Goal: Task Accomplishment & Management: Complete application form

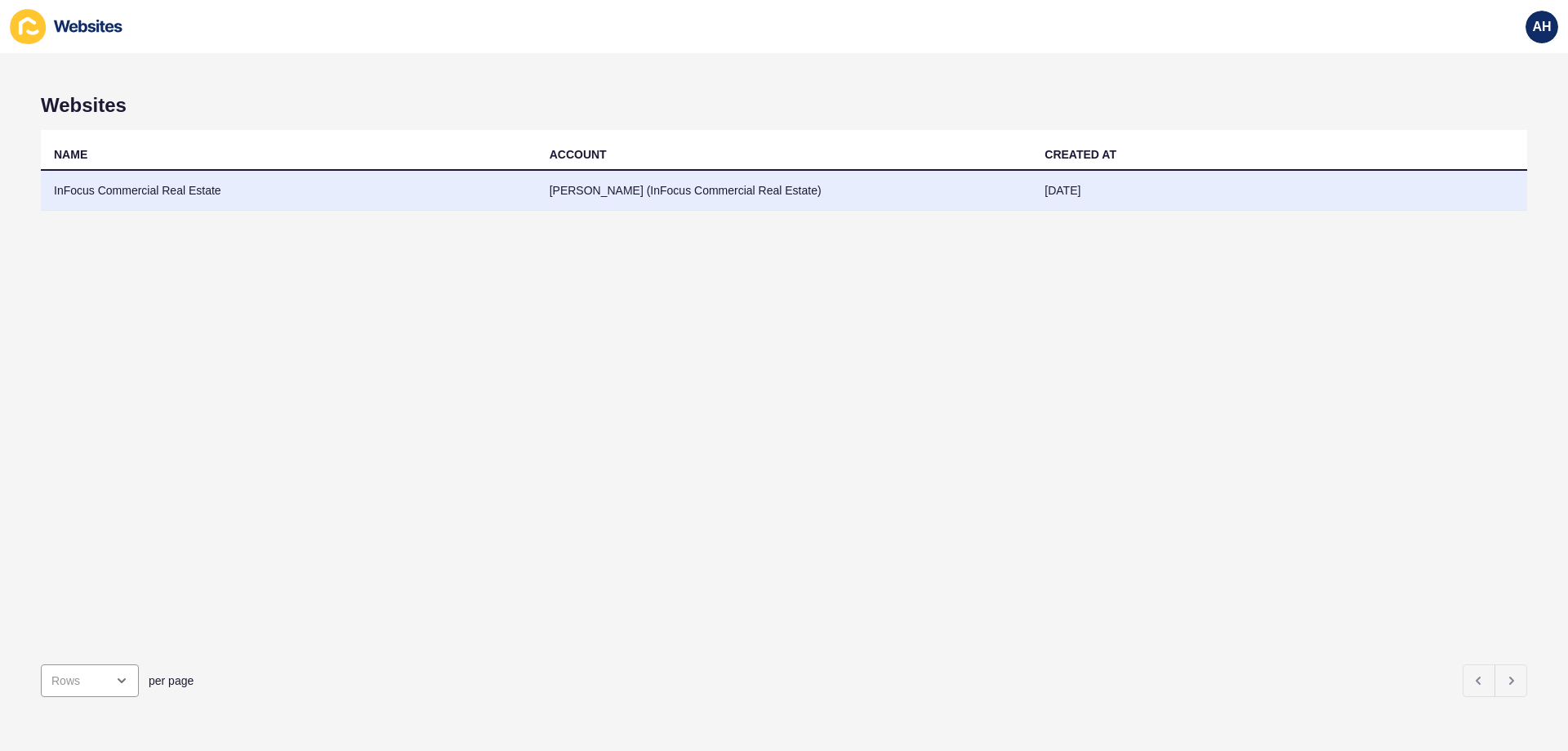
click at [311, 196] on td "InFocus Commercial Real Estate" at bounding box center [288, 190] width 496 height 40
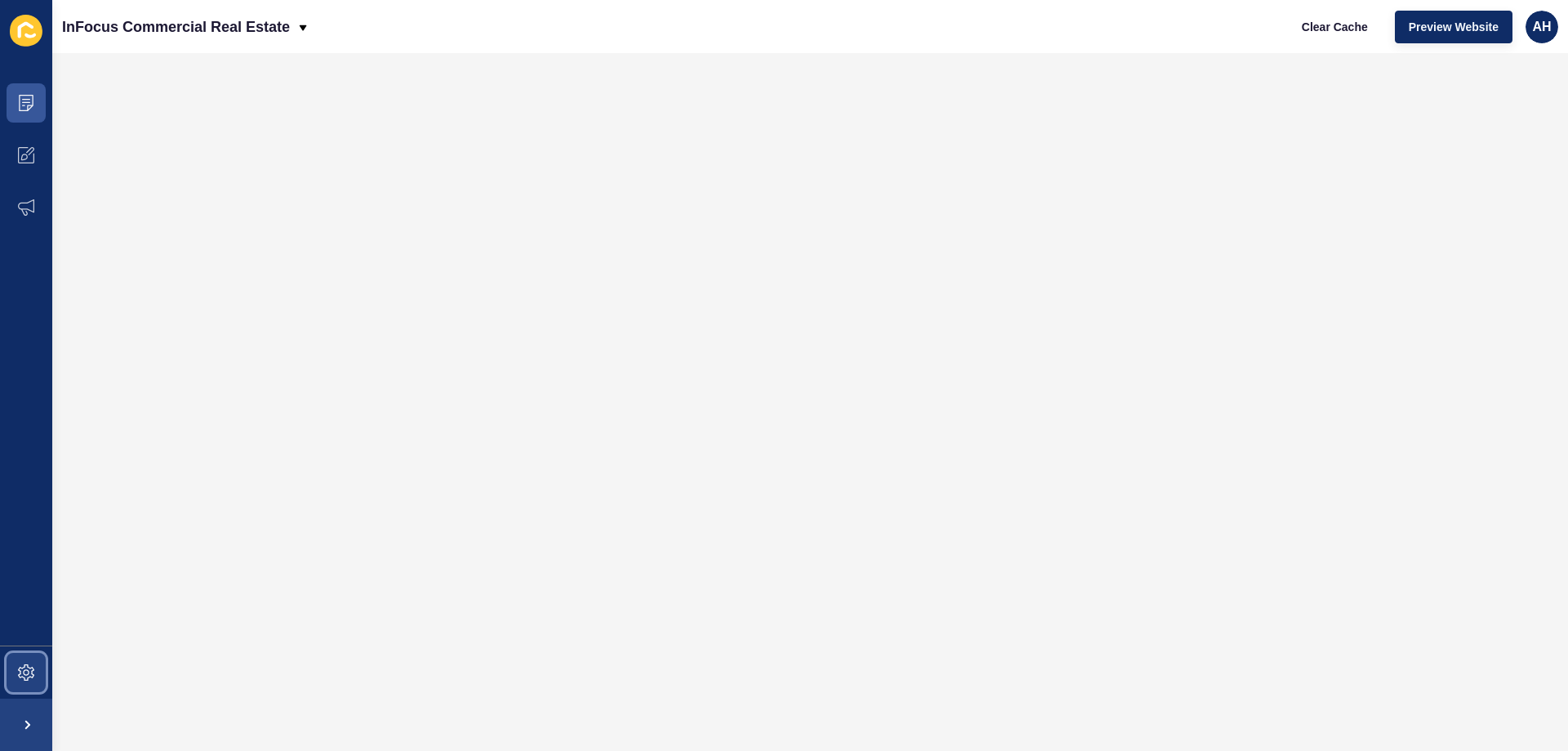
click at [39, 654] on span at bounding box center [26, 672] width 53 height 52
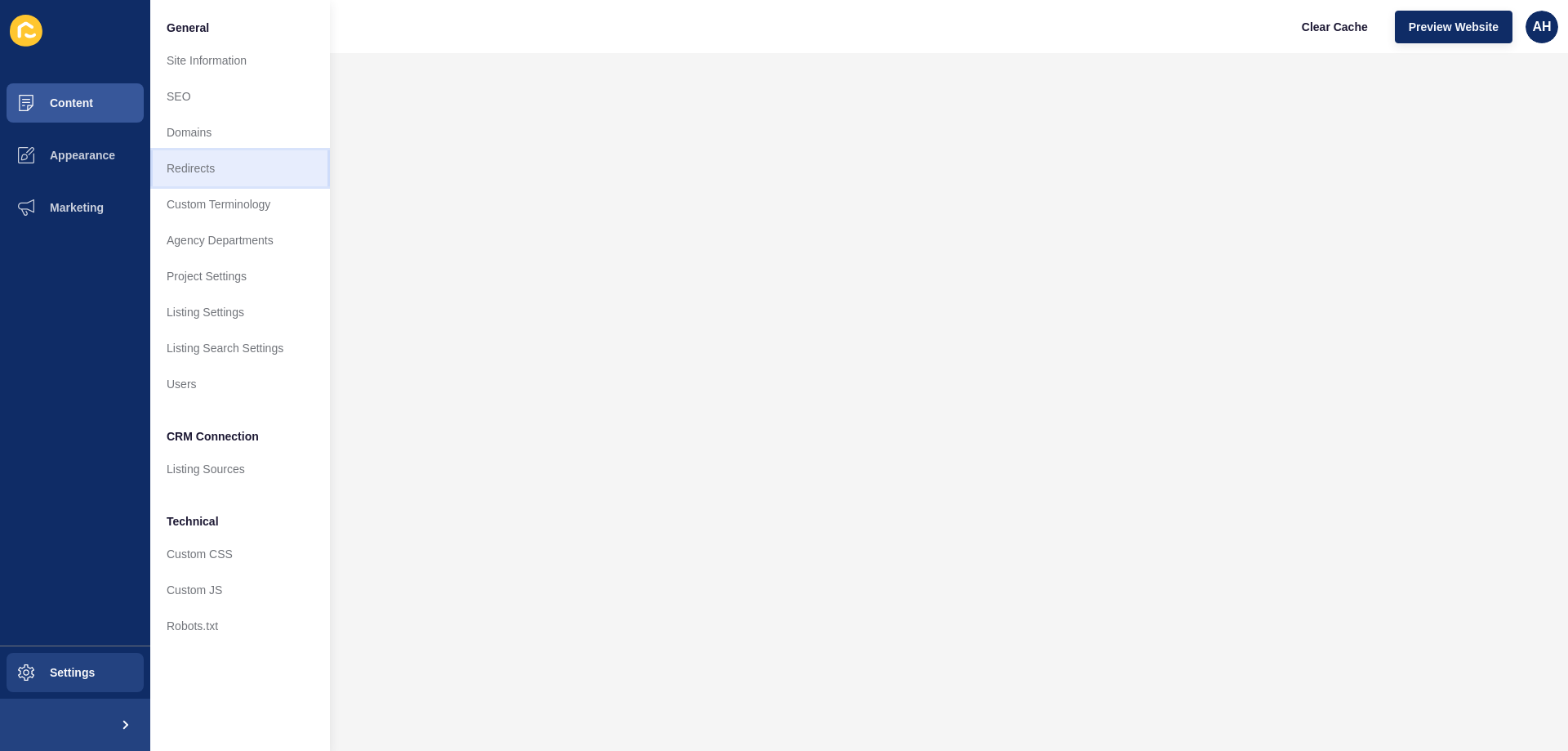
click at [215, 182] on link "Redirects" at bounding box center [240, 168] width 180 height 36
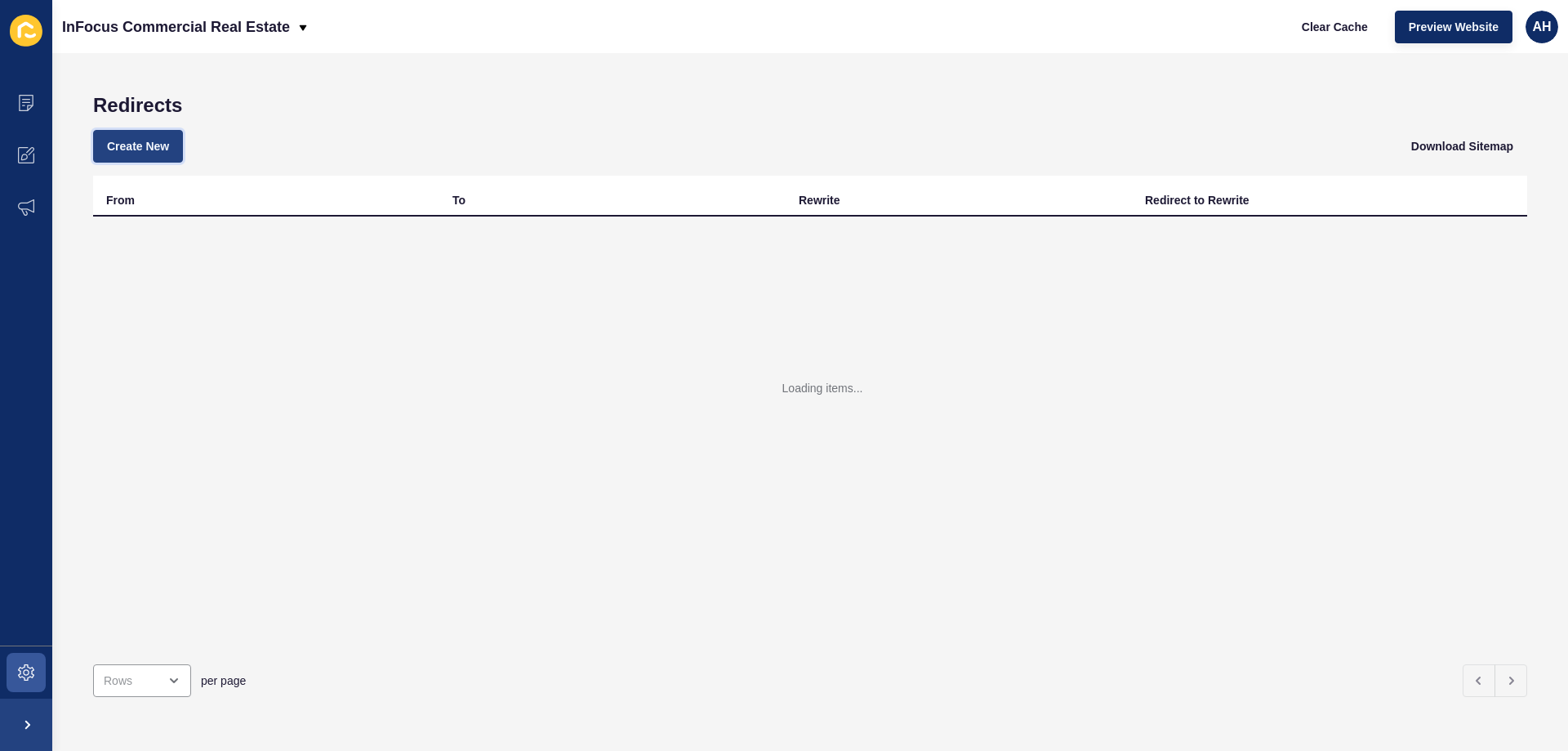
click at [158, 145] on span "Create New" at bounding box center [138, 146] width 62 height 16
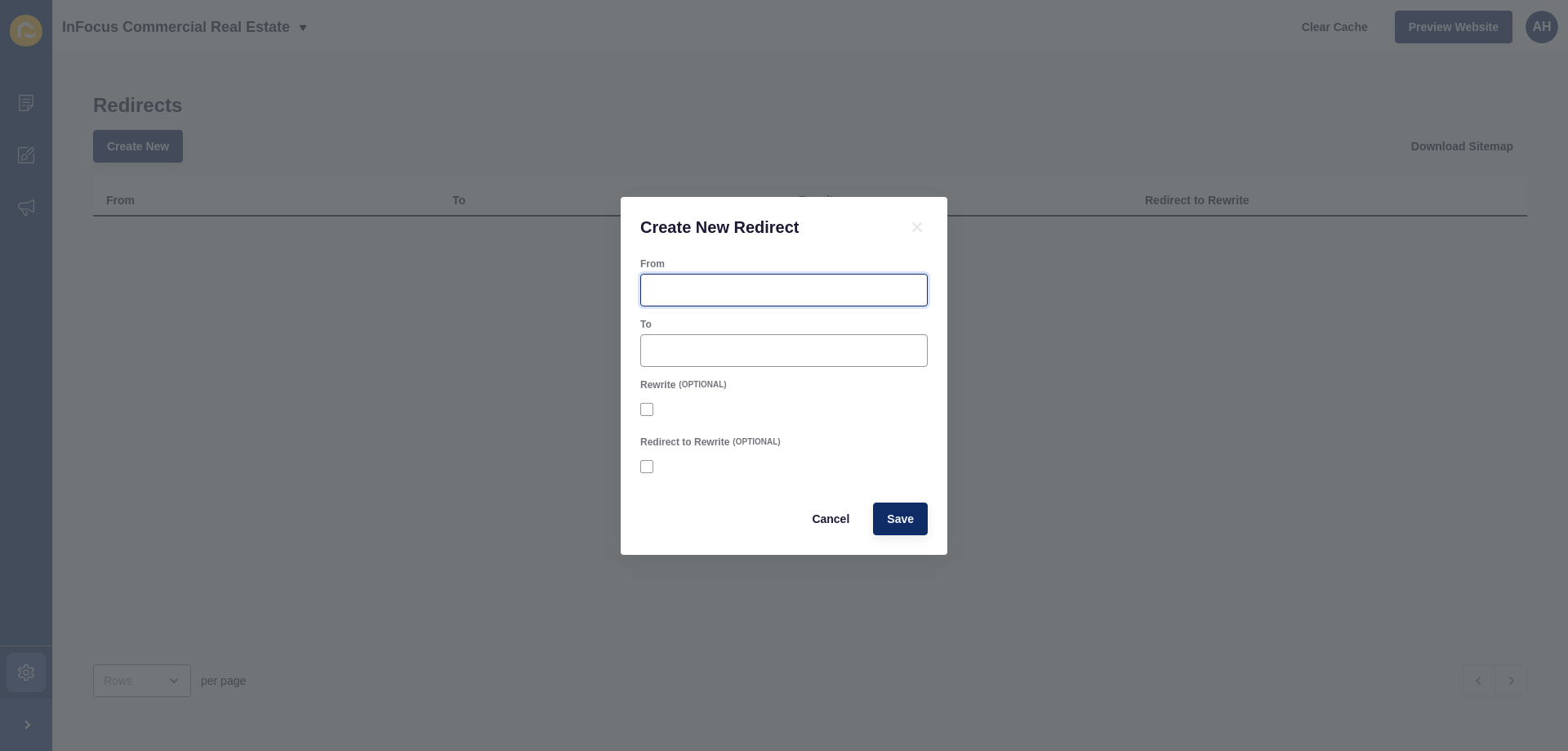
click at [707, 284] on input "From" at bounding box center [784, 290] width 266 height 16
paste input "4739193"
click at [660, 292] on input "/ 4739193" at bounding box center [784, 290] width 266 height 16
type input "/4739193"
click at [697, 348] on input "To" at bounding box center [784, 351] width 266 height 16
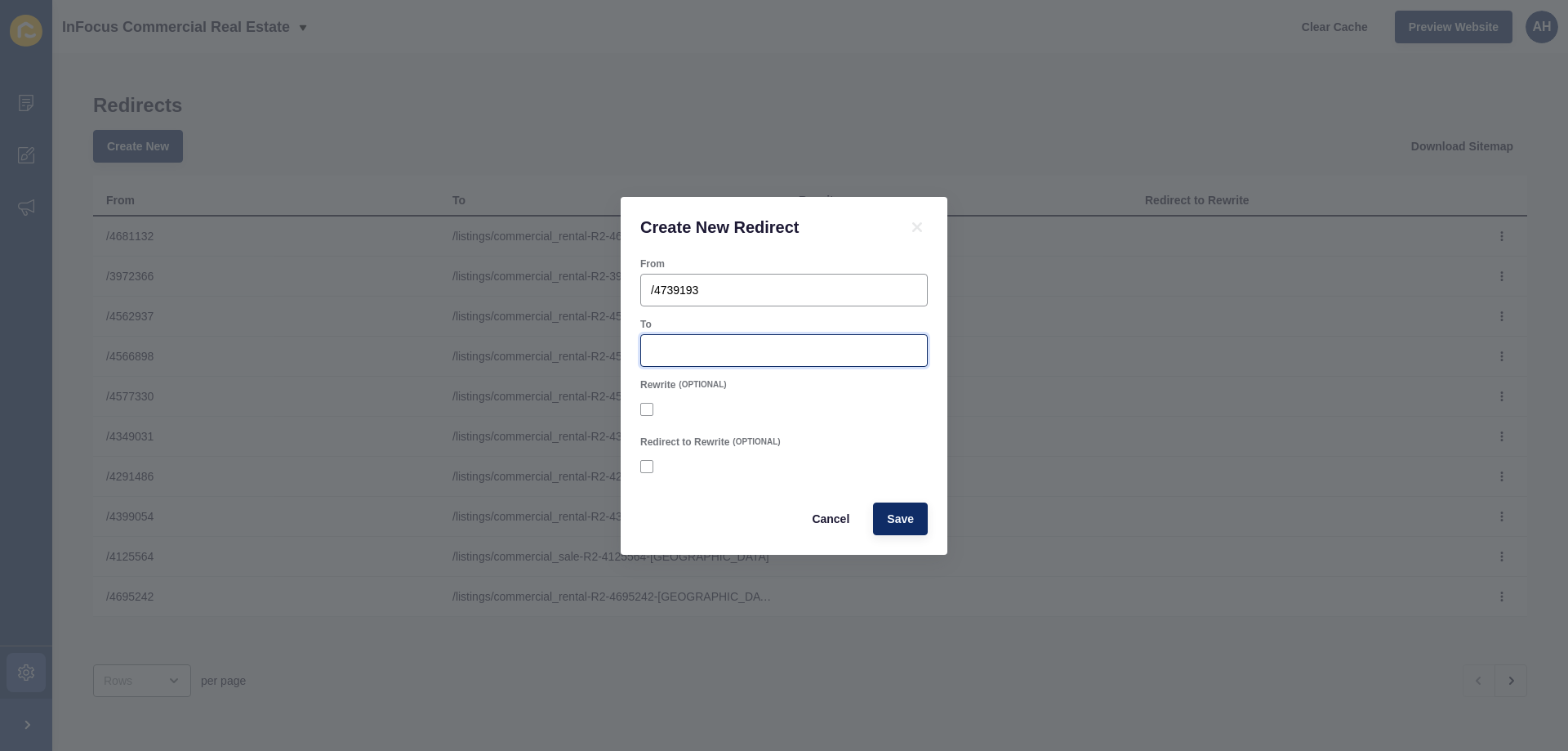
paste input "/listings/commercial_sale-R2-4739193-[GEOGRAPHIC_DATA]"
type input "/listings/commercial_sale-R2-4739193-[GEOGRAPHIC_DATA]"
click at [785, 400] on div at bounding box center [784, 408] width 287 height 29
click at [899, 521] on span "Save" at bounding box center [901, 519] width 27 height 16
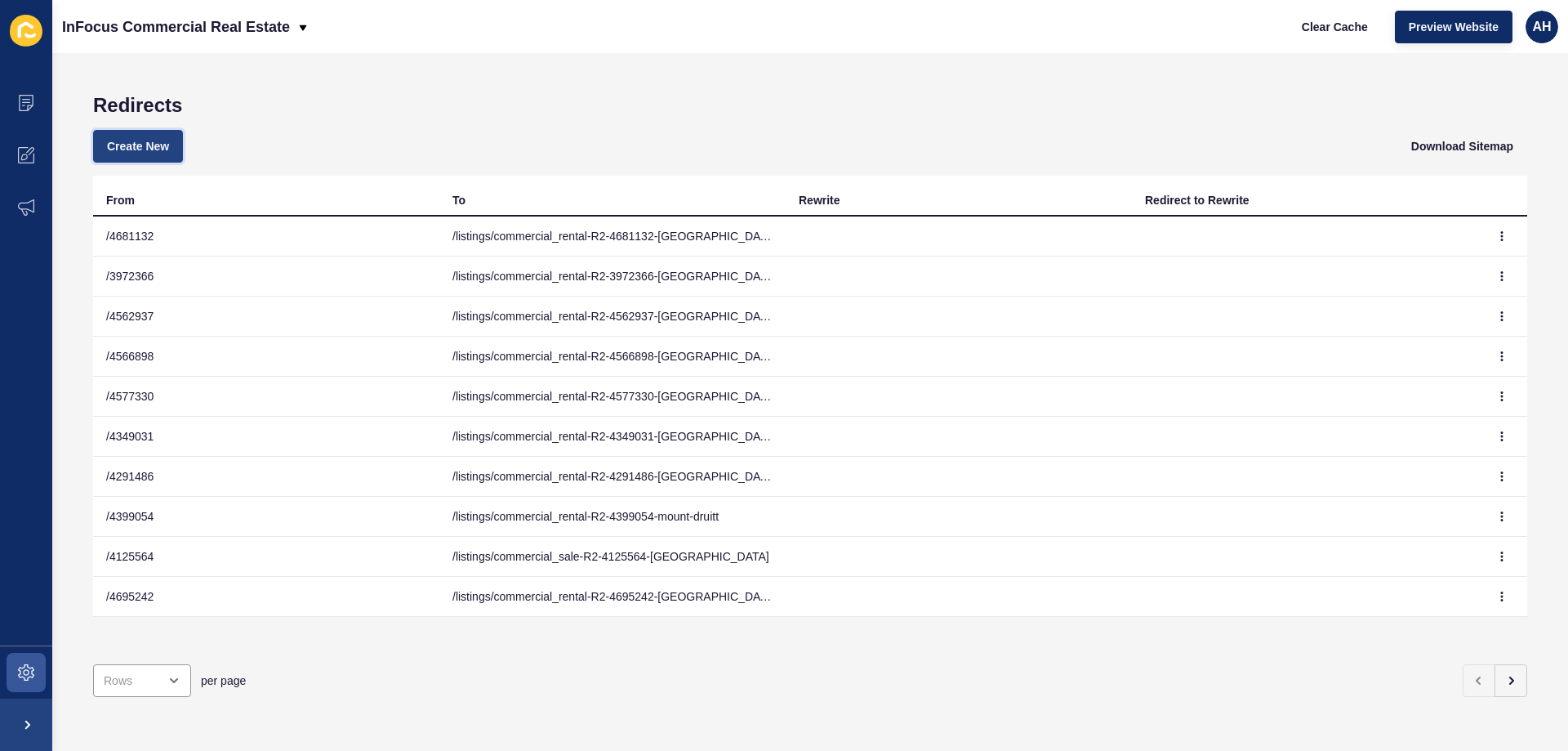
click at [123, 152] on span "Create New" at bounding box center [138, 146] width 62 height 16
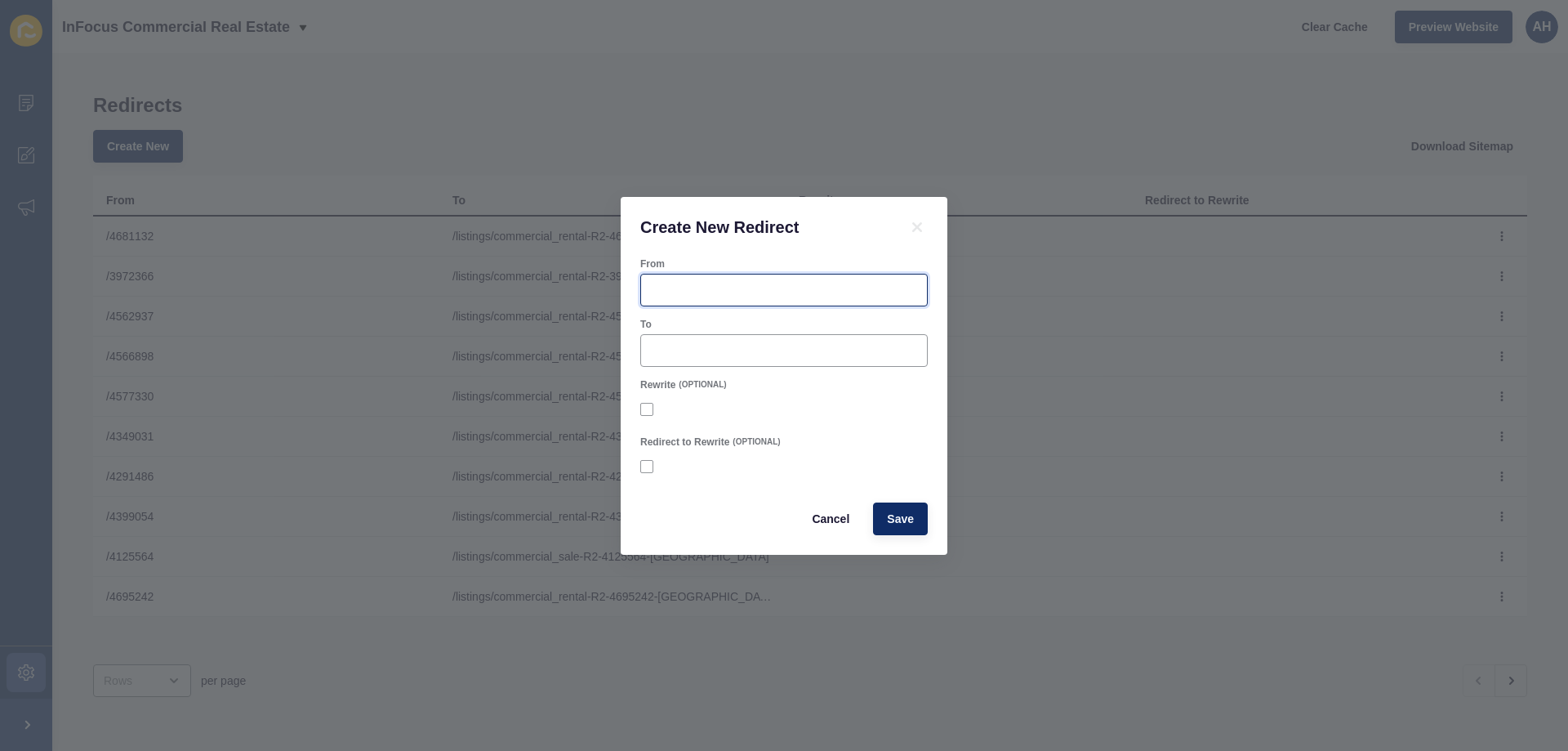
click at [698, 289] on input "From" at bounding box center [784, 290] width 266 height 16
paste input "4714027"
type input "/4714027"
click at [705, 349] on input "To" at bounding box center [784, 351] width 266 height 16
paste input "/listings/commercial_sale-R2-4714027-emu-plains"
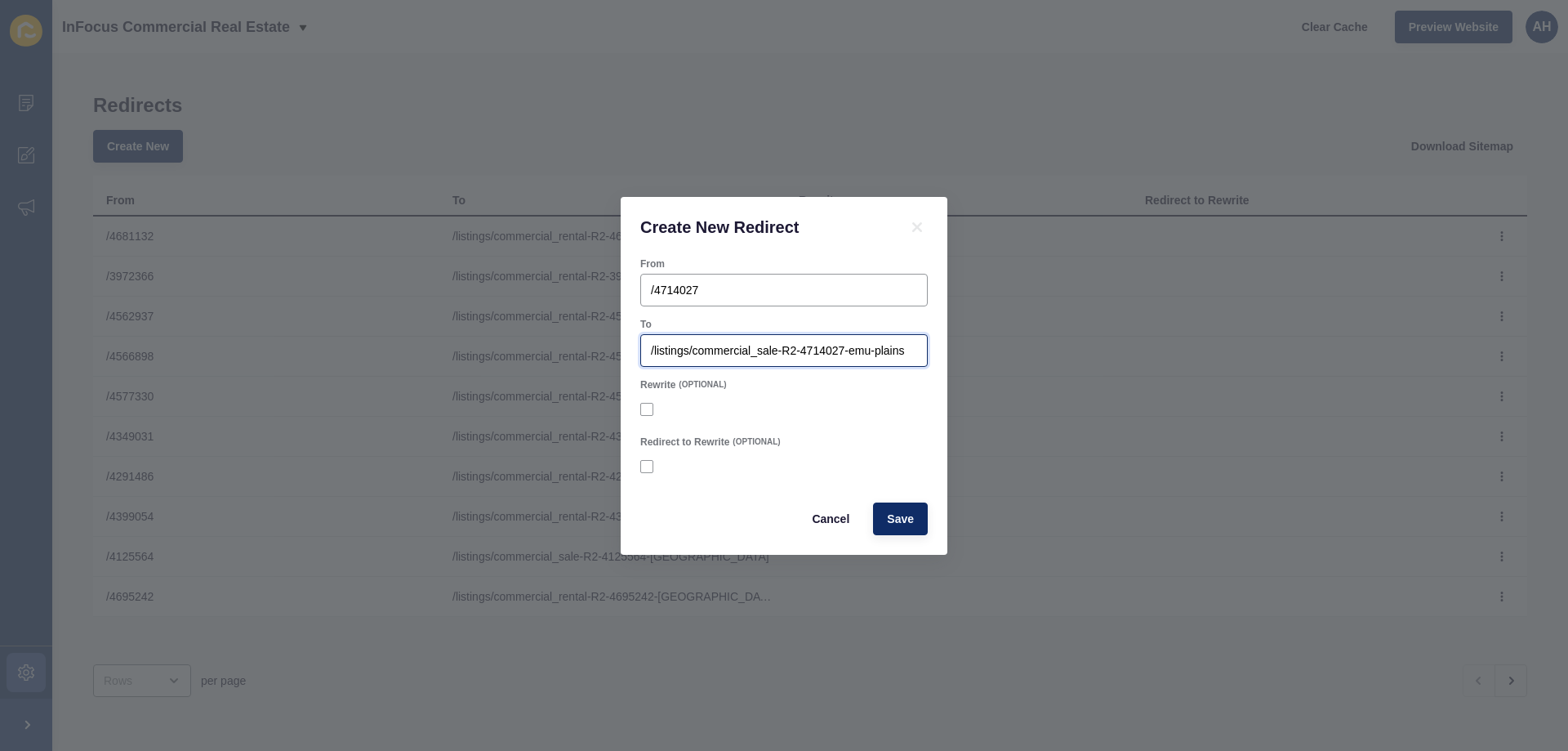
scroll to position [0, 12]
type input "/listings/commercial_sale-R2-4714027-emu-plains"
click at [910, 522] on span "Save" at bounding box center [901, 519] width 27 height 16
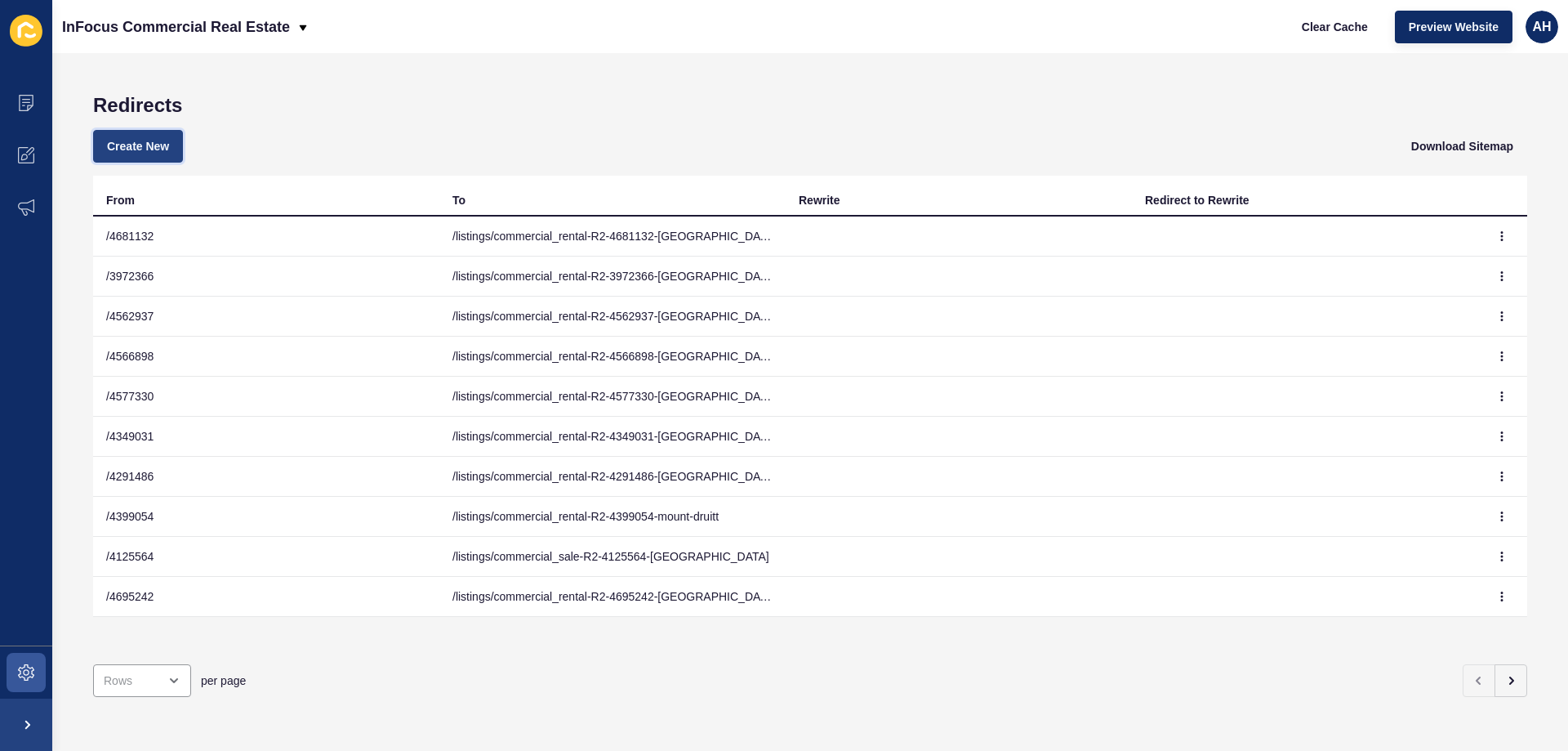
click at [169, 146] on span "Create New" at bounding box center [138, 146] width 62 height 16
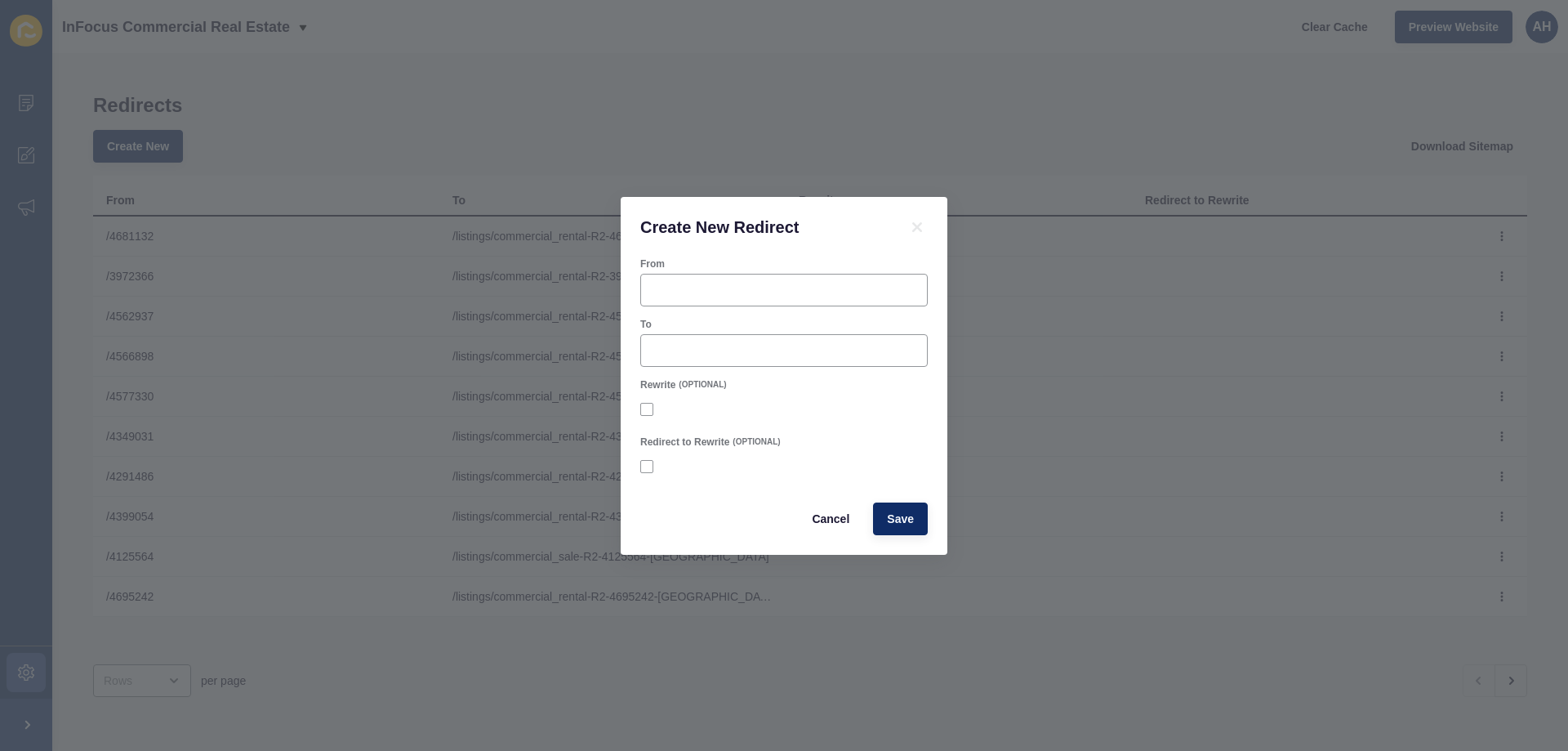
click at [688, 271] on div "From" at bounding box center [784, 281] width 291 height 52
click at [691, 287] on input "From" at bounding box center [784, 290] width 266 height 16
paste input "4714262"
click at [660, 287] on input "/ 4714262" at bounding box center [784, 290] width 266 height 16
type input "/4714262"
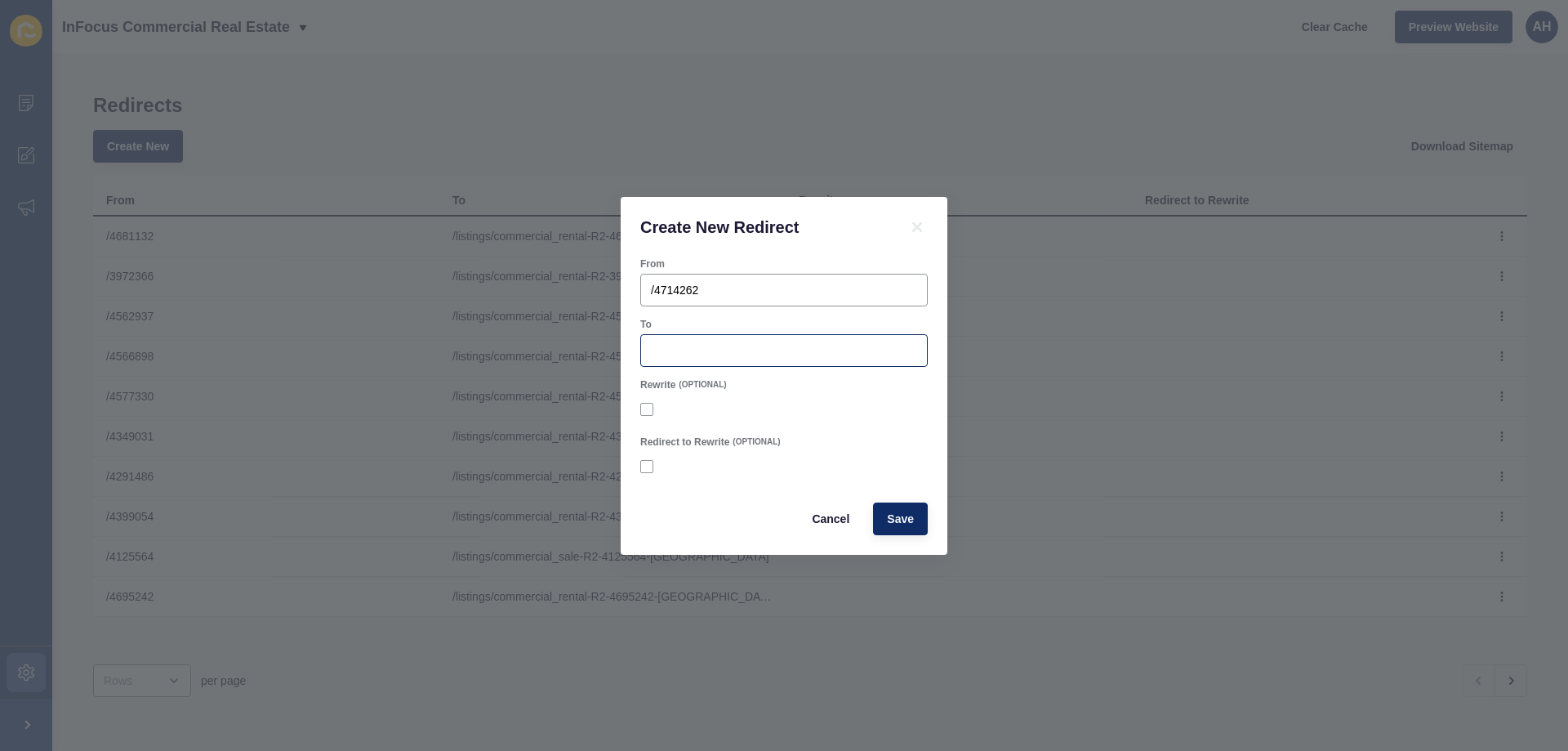
click at [740, 366] on div at bounding box center [784, 350] width 287 height 33
paste input "4714262"
drag, startPoint x: 747, startPoint y: 347, endPoint x: 616, endPoint y: 349, distance: 131.0
click at [616, 349] on div "Create New Redirect From /4714262 To 4714262 Rewrite (OPTIONAL) Redirect to Rew…" at bounding box center [784, 376] width 1568 height 751
paste input "/listings/commercial_sale-R2-4714262-emu-plains"
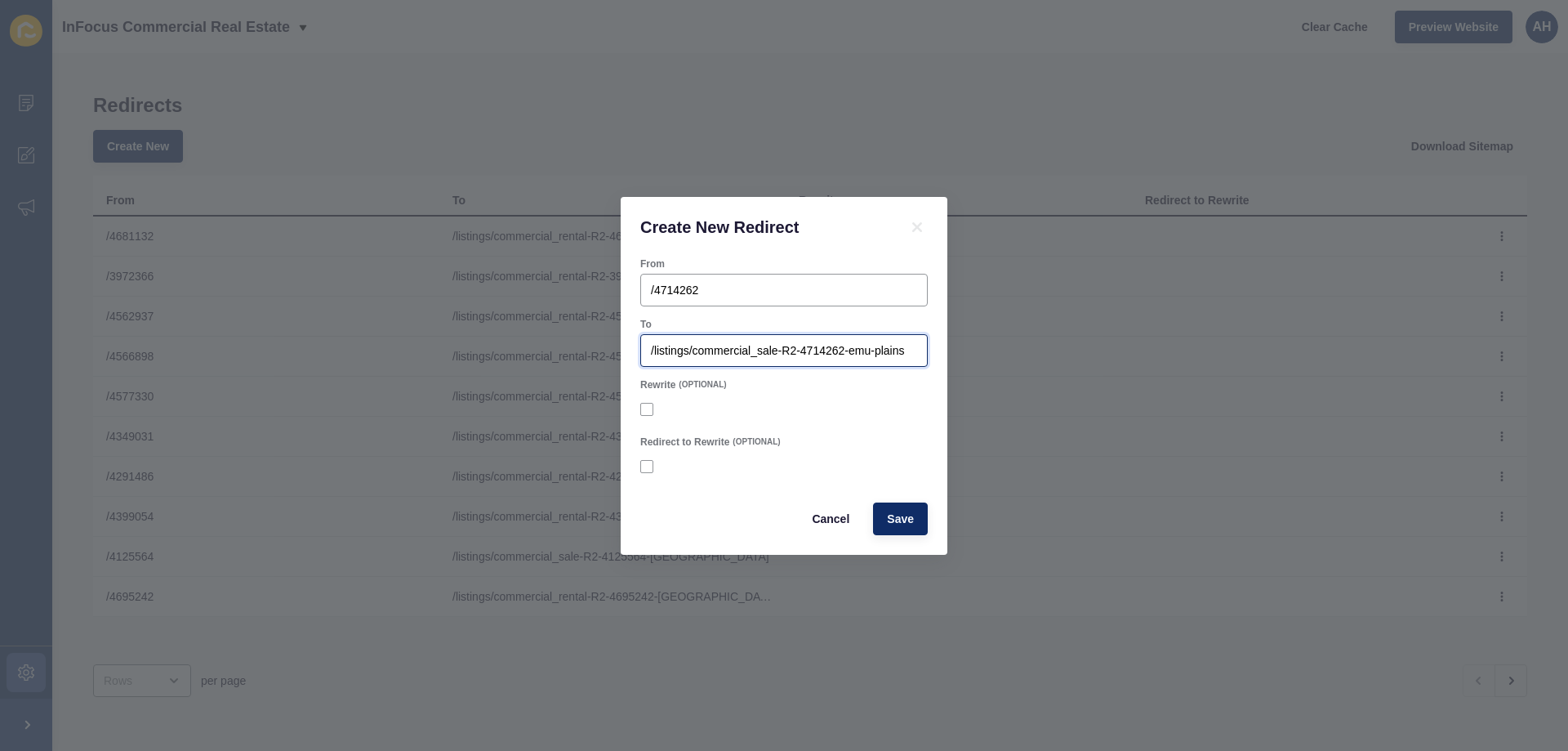
scroll to position [0, 12]
type input "/listings/commercial_sale-R2-4714262-emu-plains"
click at [879, 433] on div "Redirect to Rewrite (OPTIONAL)" at bounding box center [784, 457] width 291 height 49
click at [911, 521] on span "Save" at bounding box center [901, 519] width 27 height 16
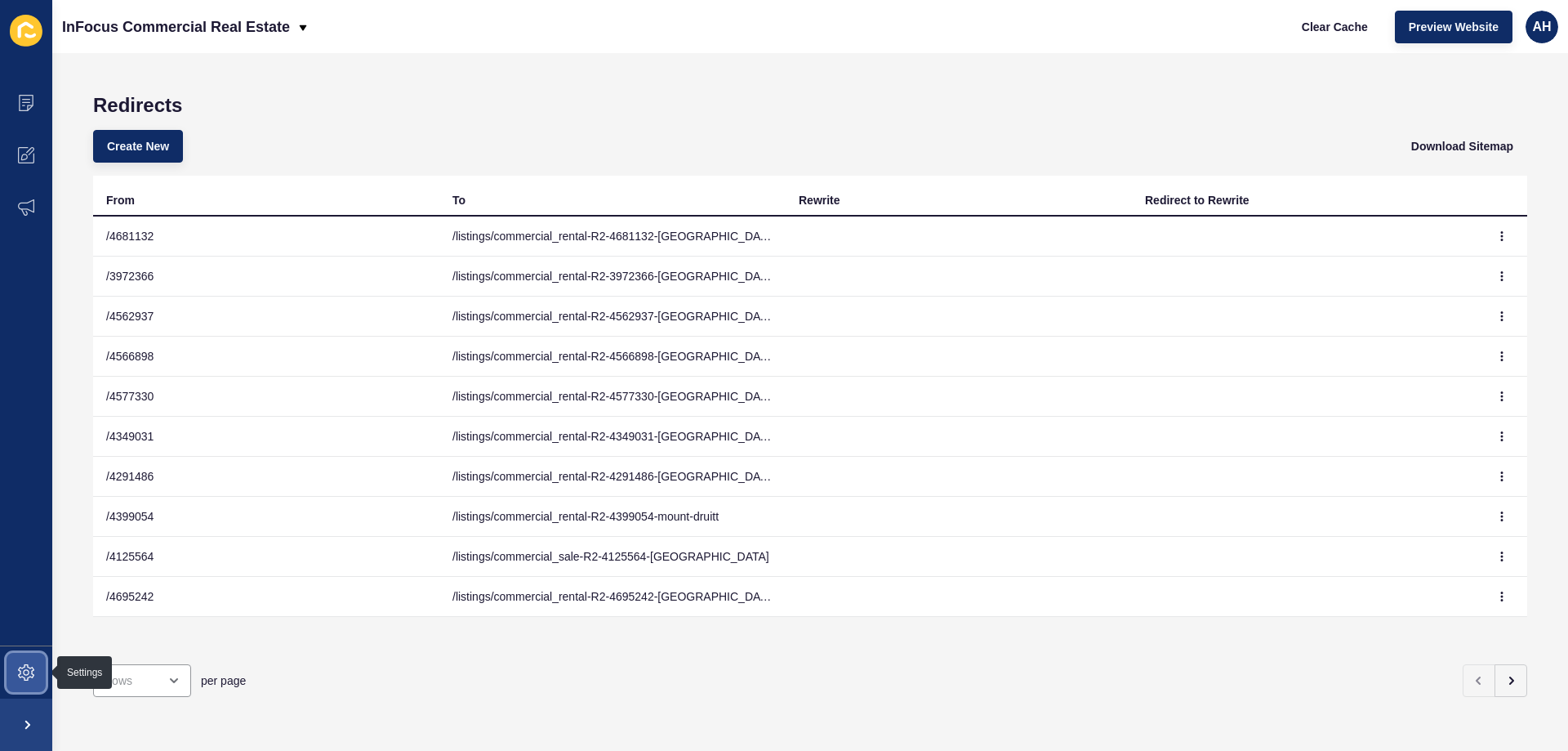
click at [40, 666] on span at bounding box center [26, 672] width 53 height 52
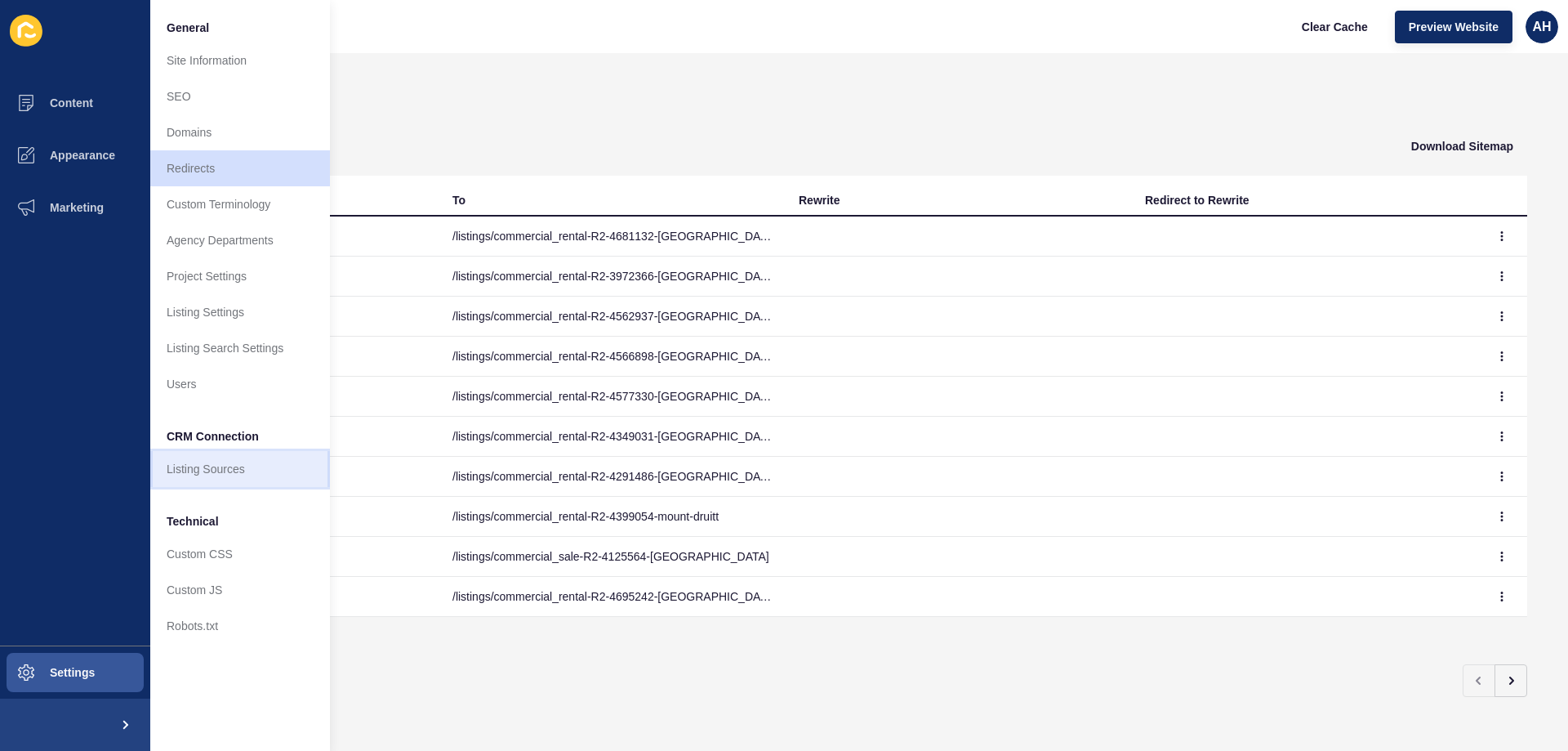
click at [214, 476] on link "Listing Sources" at bounding box center [240, 469] width 180 height 36
